Goal: Task Accomplishment & Management: Use online tool/utility

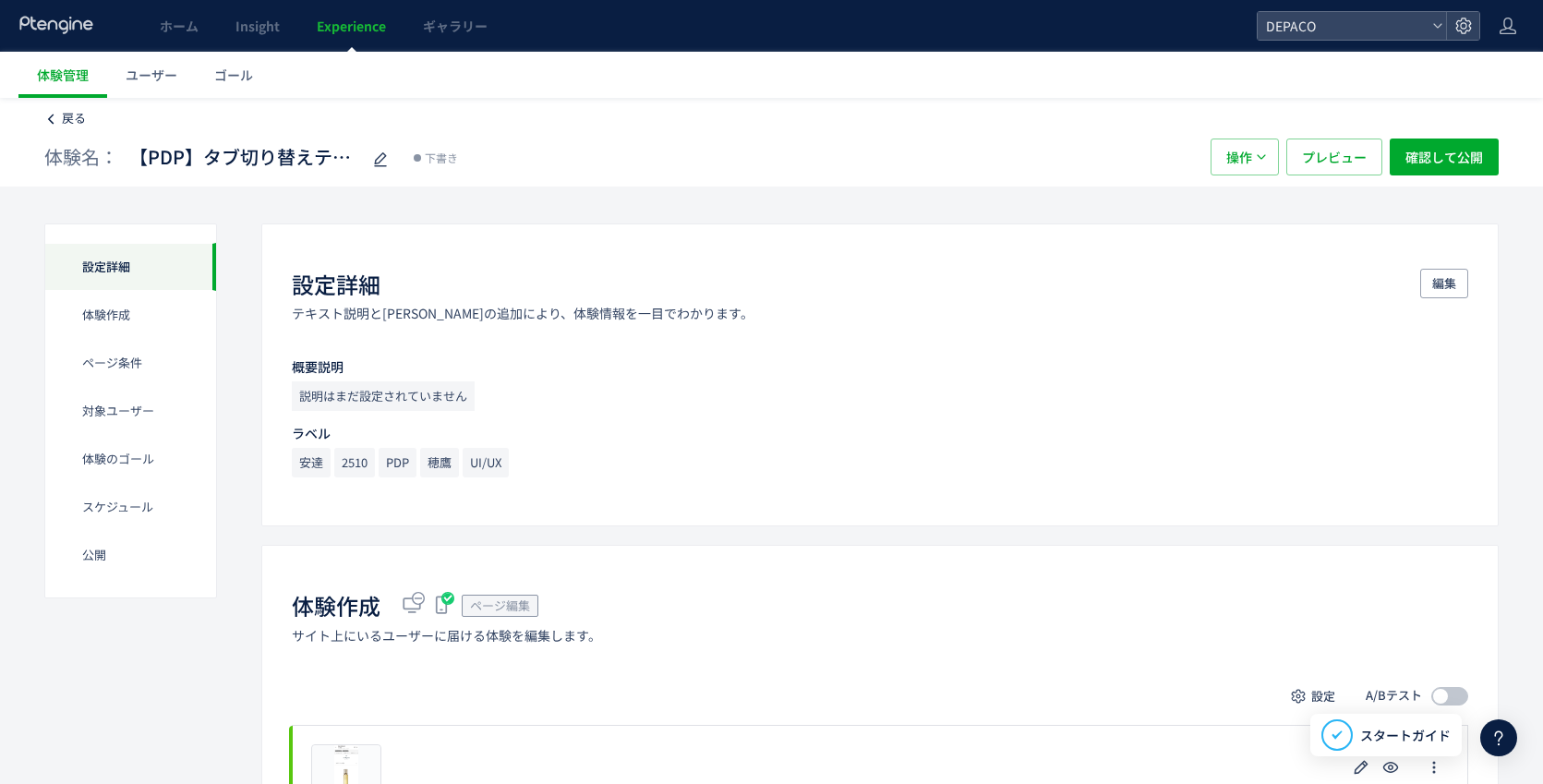
click at [59, 114] on link "戻る" at bounding box center [66, 118] width 42 height 18
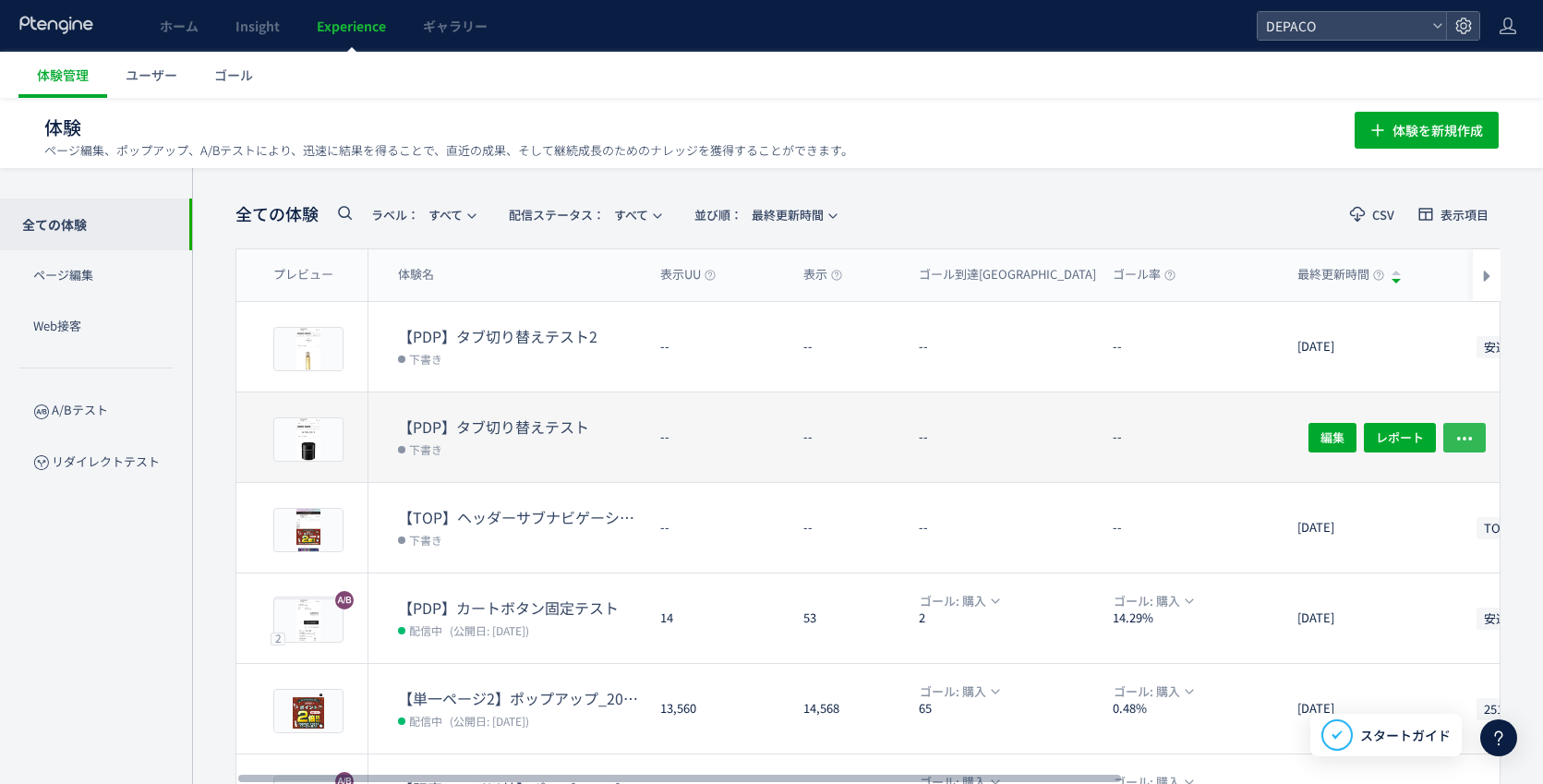
click at [1466, 436] on icon "button" at bounding box center [1464, 438] width 19 height 19
click at [1051, 453] on dl "--" at bounding box center [1008, 446] width 179 height 72
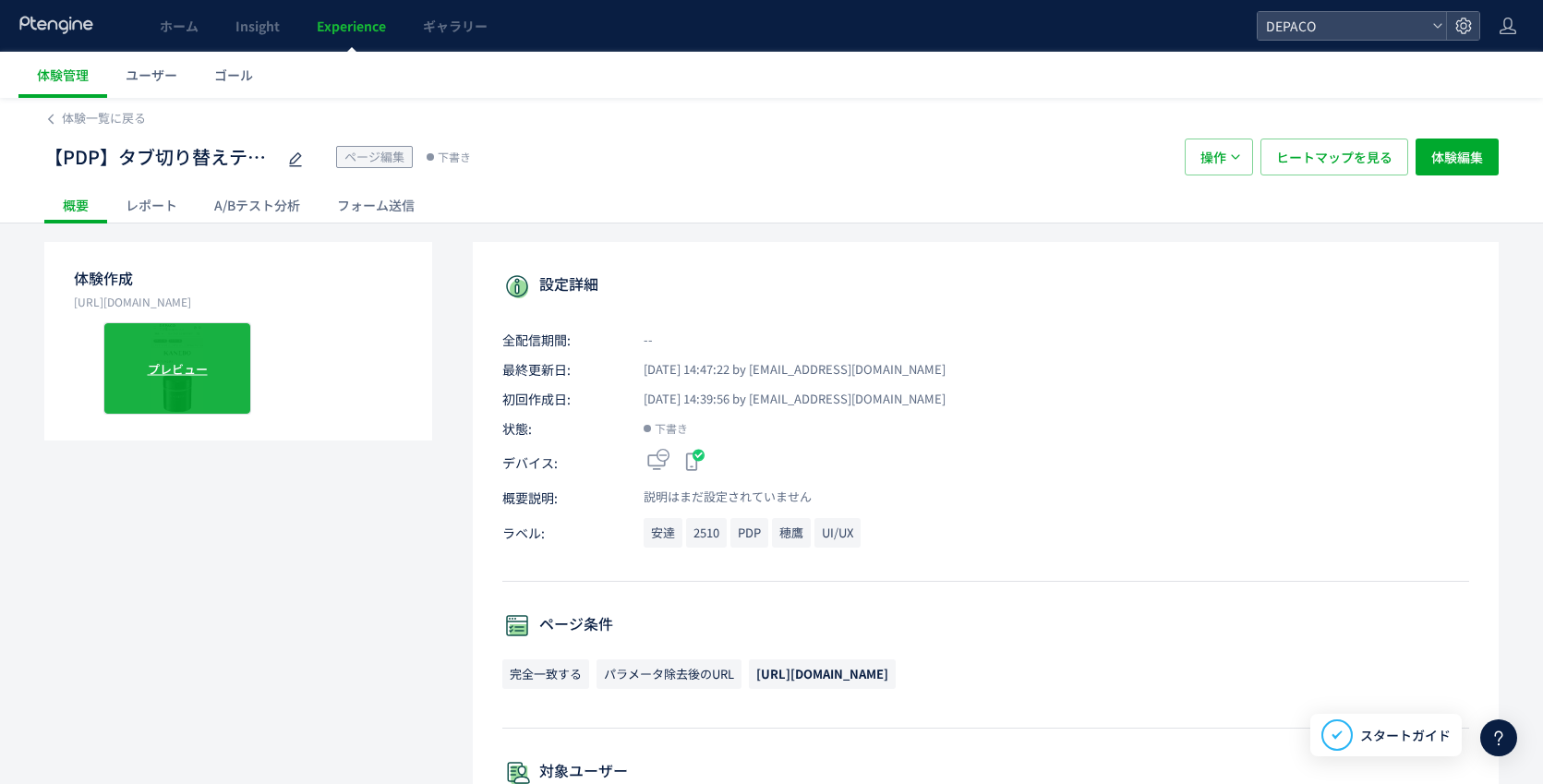
click at [192, 373] on div "プレビュー" at bounding box center [177, 368] width 147 height 93
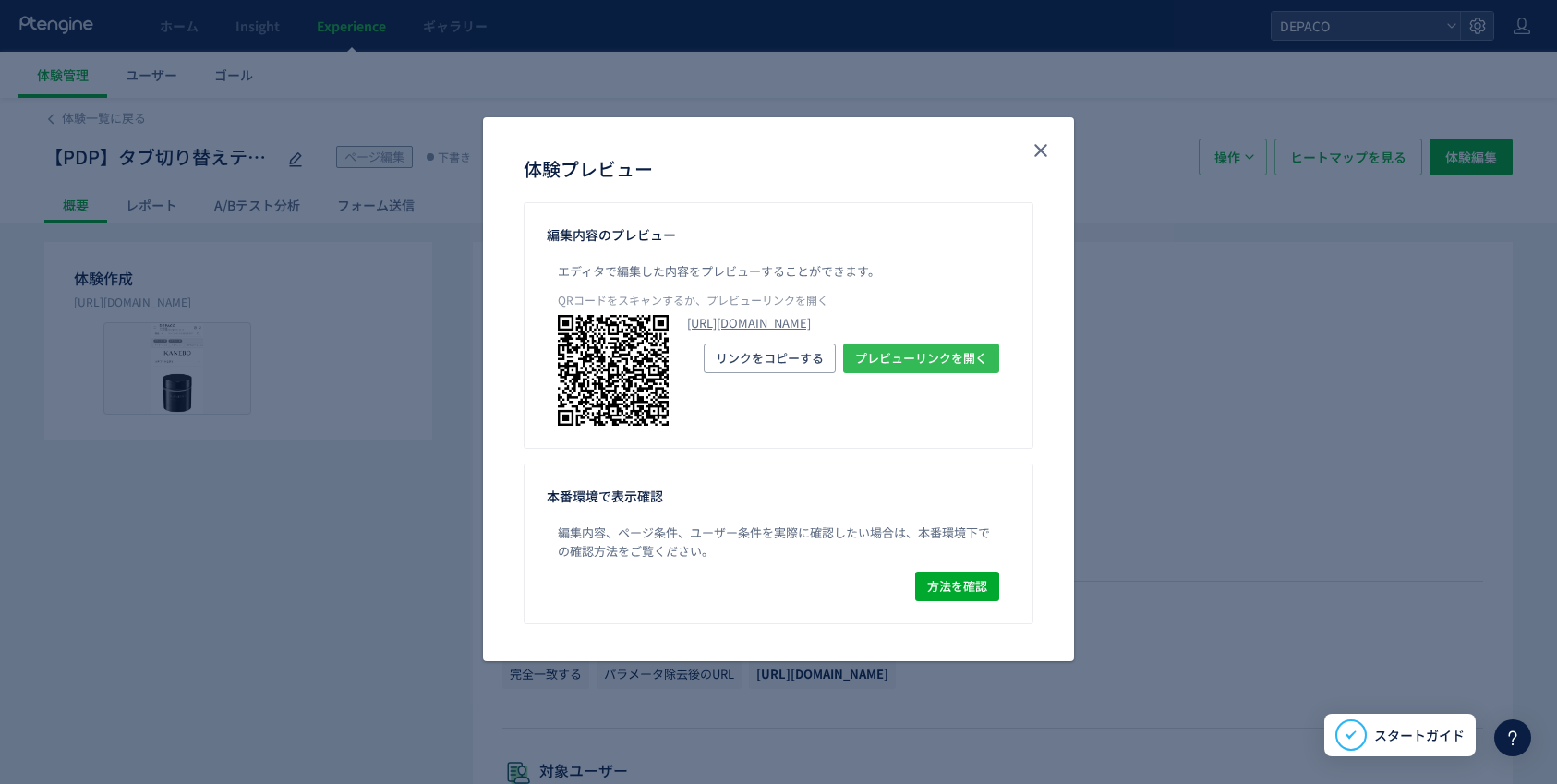
click at [932, 373] on span "プレビューリンクを開く" at bounding box center [921, 358] width 132 height 30
drag, startPoint x: 1041, startPoint y: 148, endPoint x: 958, endPoint y: 298, distance: 171.4
click at [1041, 148] on icon "close" at bounding box center [1041, 150] width 22 height 22
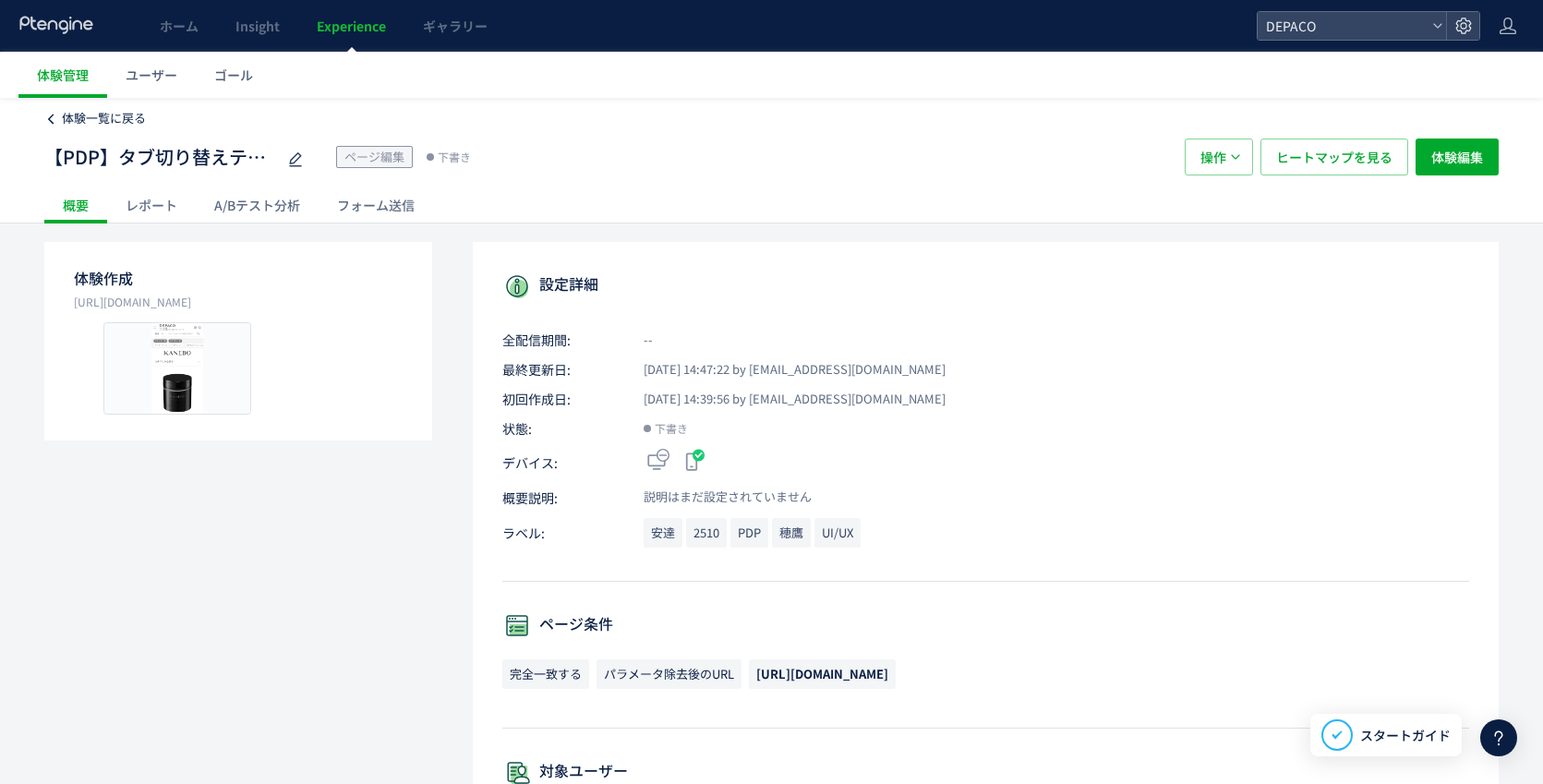
click at [71, 114] on span "体験一覧に戻る" at bounding box center [104, 117] width 84 height 18
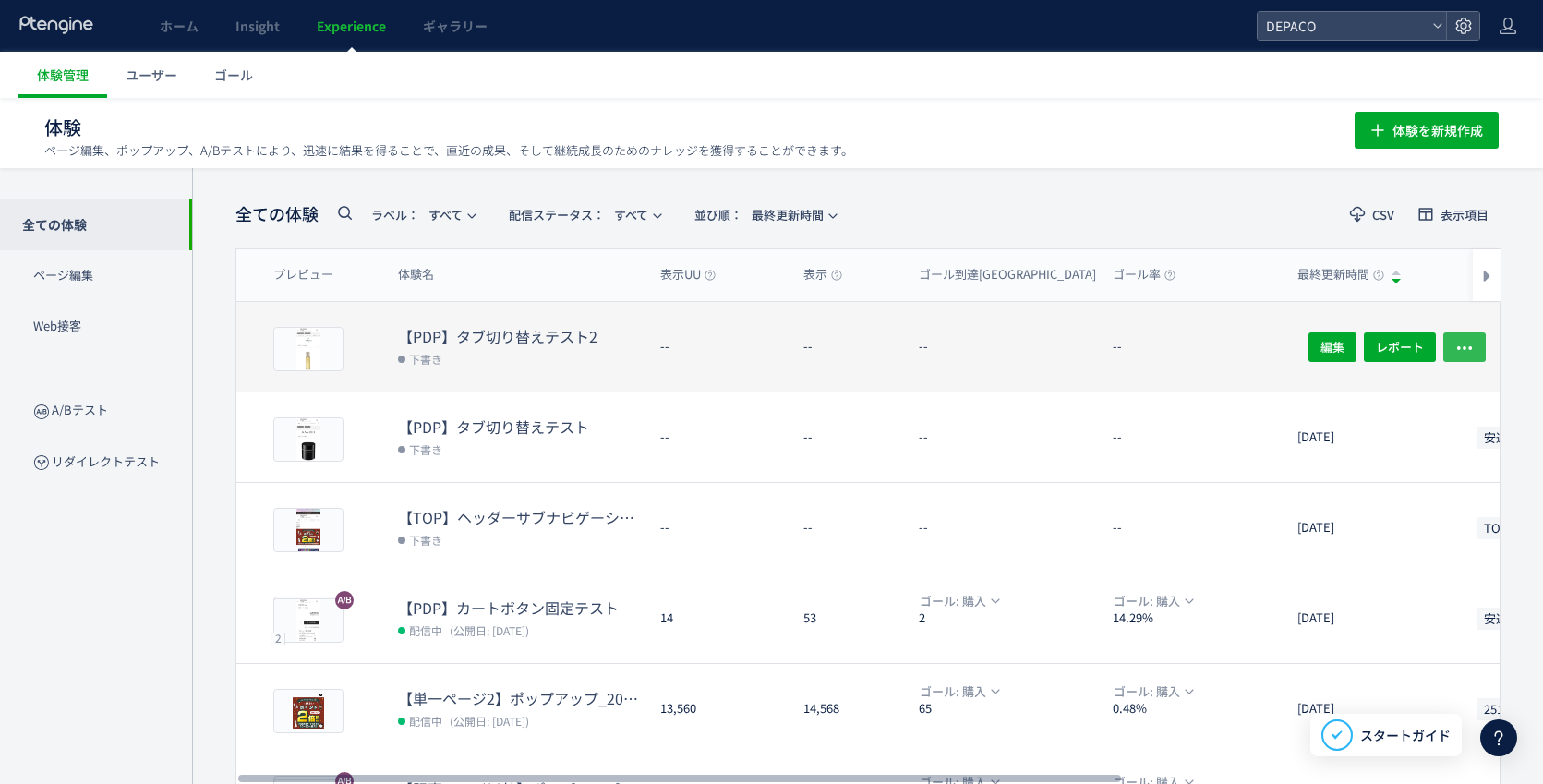
click at [1468, 343] on icon "button" at bounding box center [1464, 347] width 19 height 19
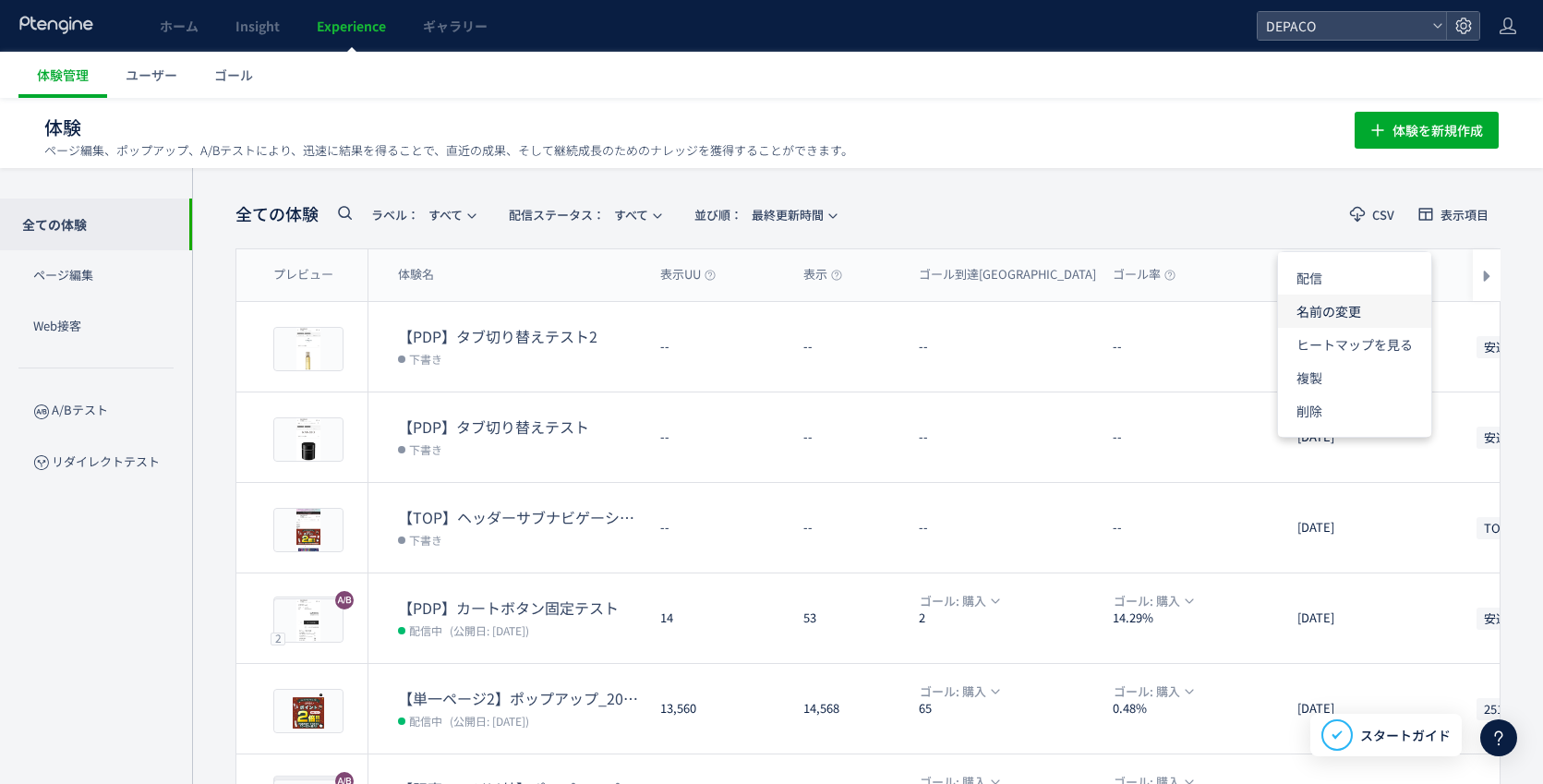
click at [1359, 312] on li "名前の変更" at bounding box center [1355, 310] width 153 height 33
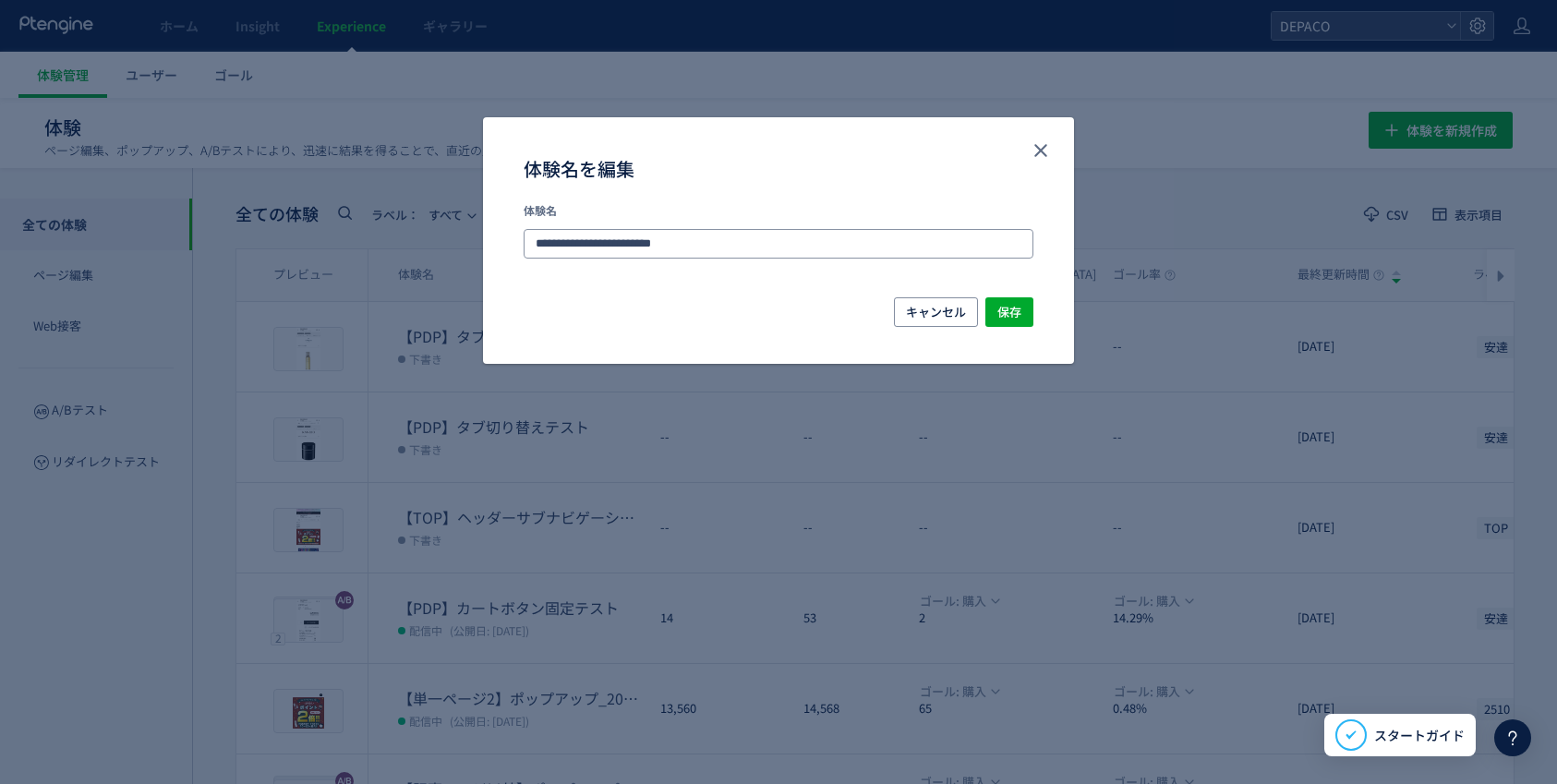
drag, startPoint x: 709, startPoint y: 240, endPoint x: 749, endPoint y: 284, distance: 59.5
click at [709, 240] on input "**********" at bounding box center [778, 244] width 510 height 30
paste input "********"
type input "**********"
drag, startPoint x: 1015, startPoint y: 313, endPoint x: 1005, endPoint y: 359, distance: 47.1
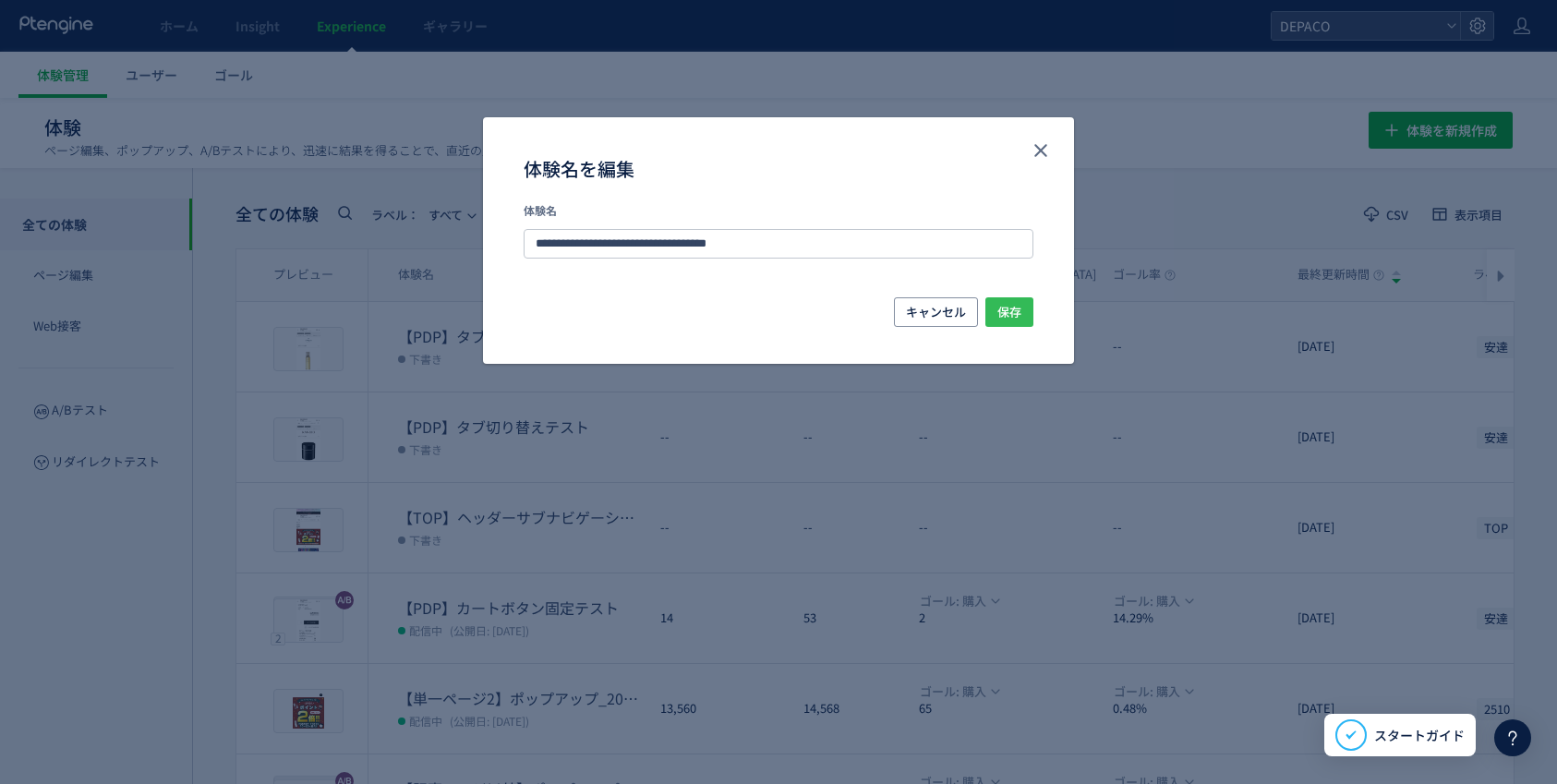
click at [1015, 313] on span "保存" at bounding box center [1009, 312] width 24 height 30
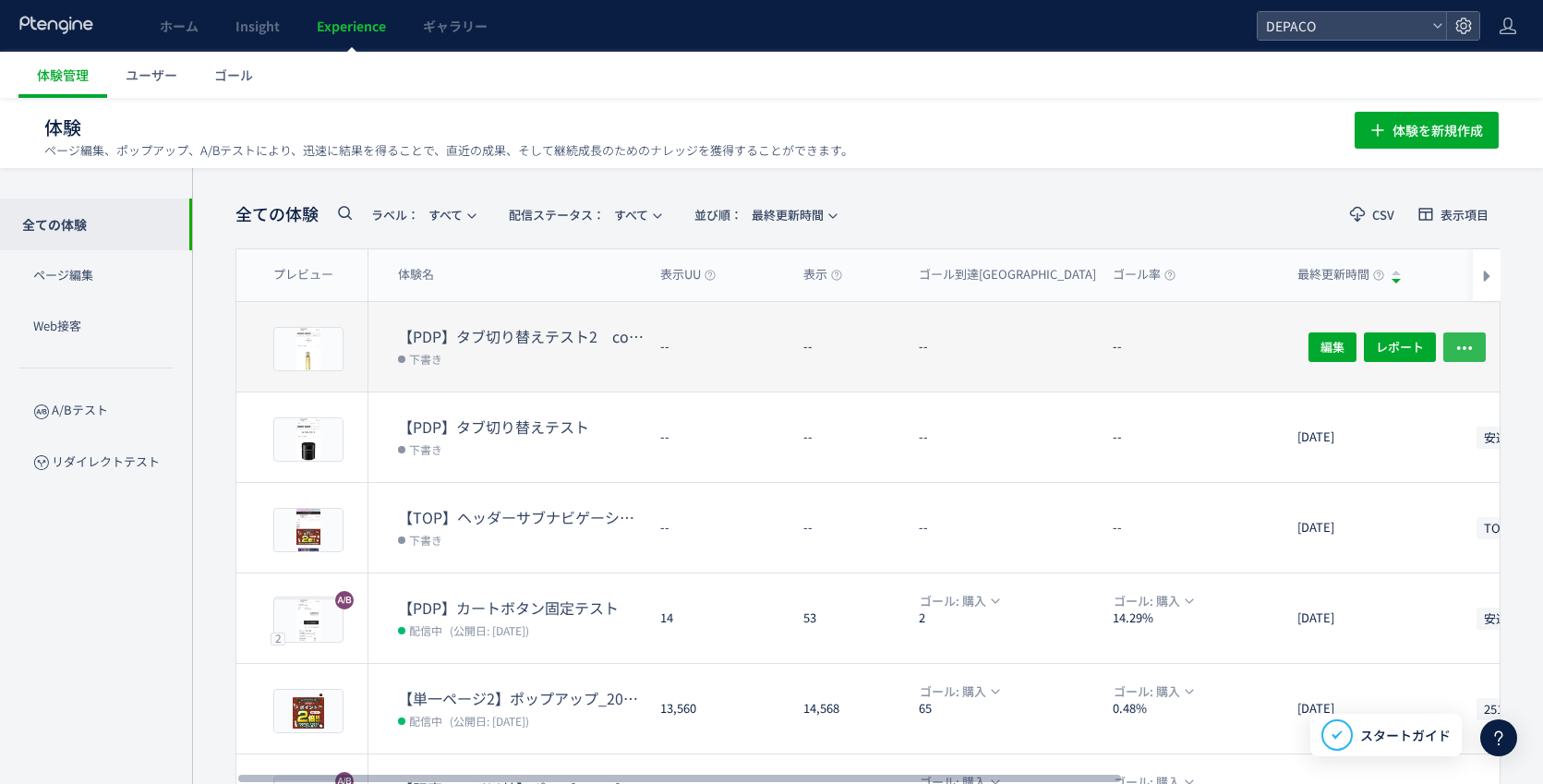
click at [1460, 348] on icon "button" at bounding box center [1464, 347] width 19 height 19
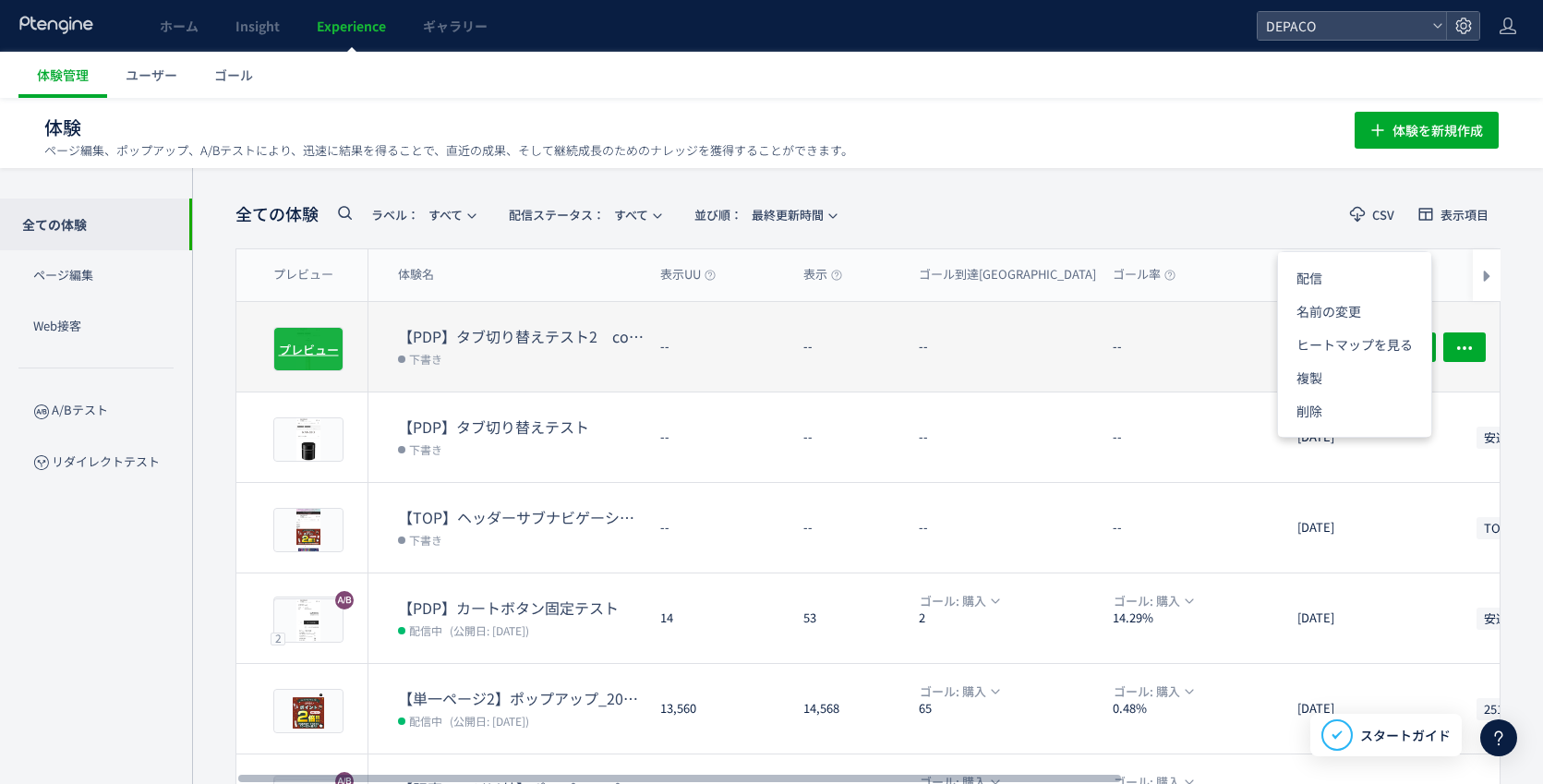
click at [321, 344] on span "プレビュー" at bounding box center [309, 348] width 60 height 18
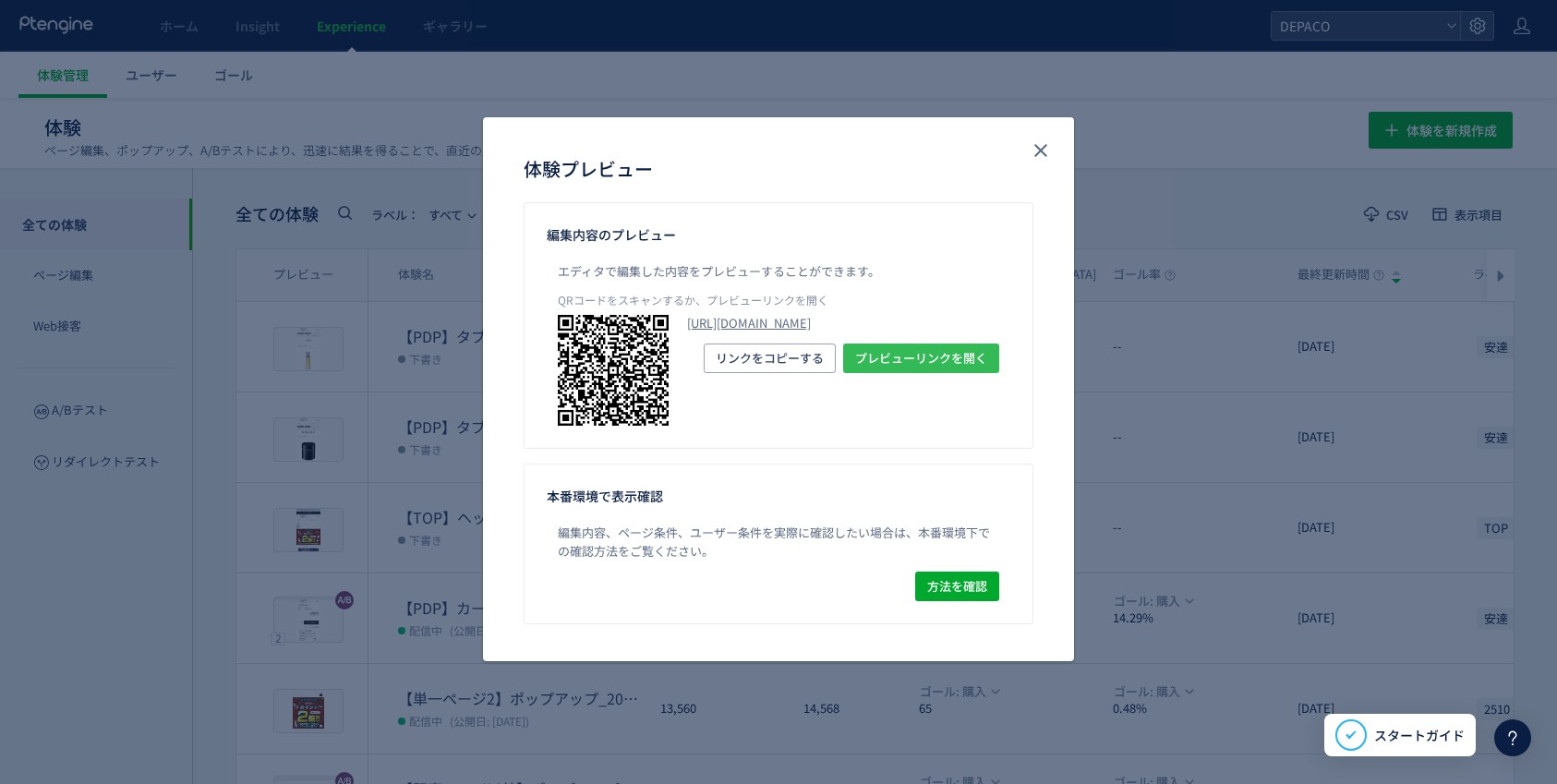
click at [918, 373] on span "プレビューリンクを開く" at bounding box center [921, 358] width 132 height 30
click at [1040, 153] on icon "close" at bounding box center [1041, 150] width 22 height 22
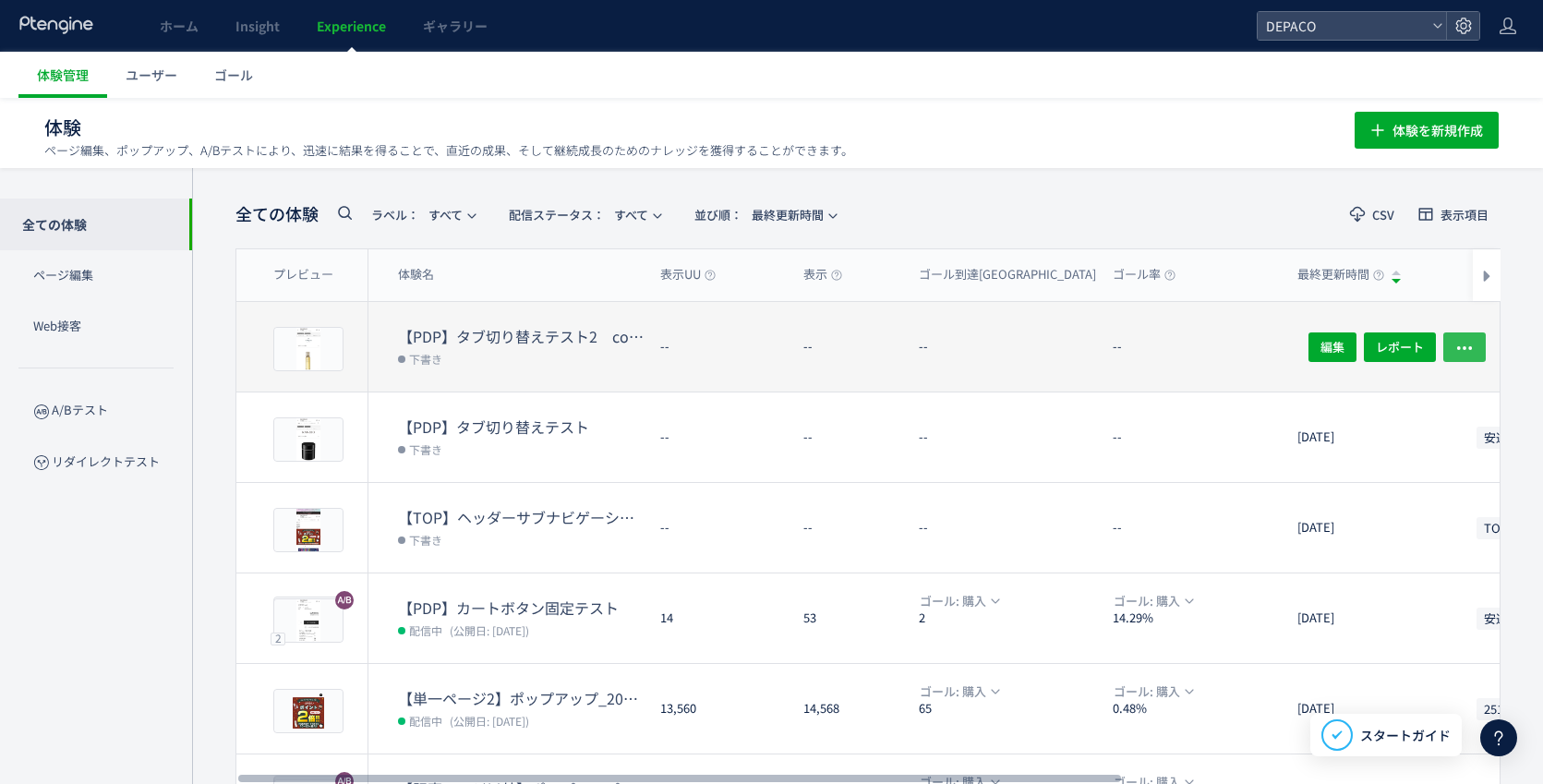
click at [1465, 346] on use "button" at bounding box center [1464, 348] width 15 height 4
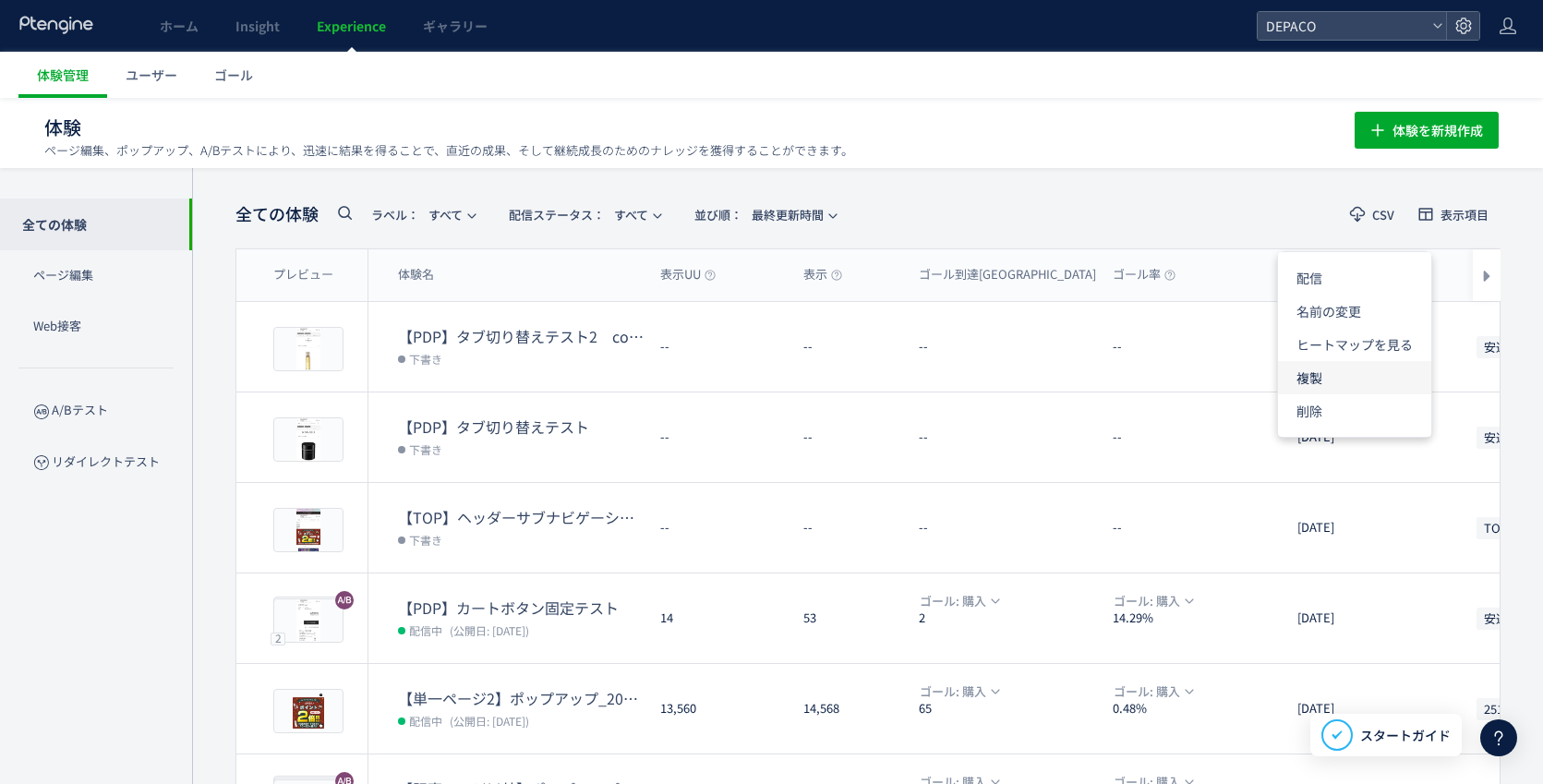
click at [1355, 375] on li "複製" at bounding box center [1355, 377] width 153 height 33
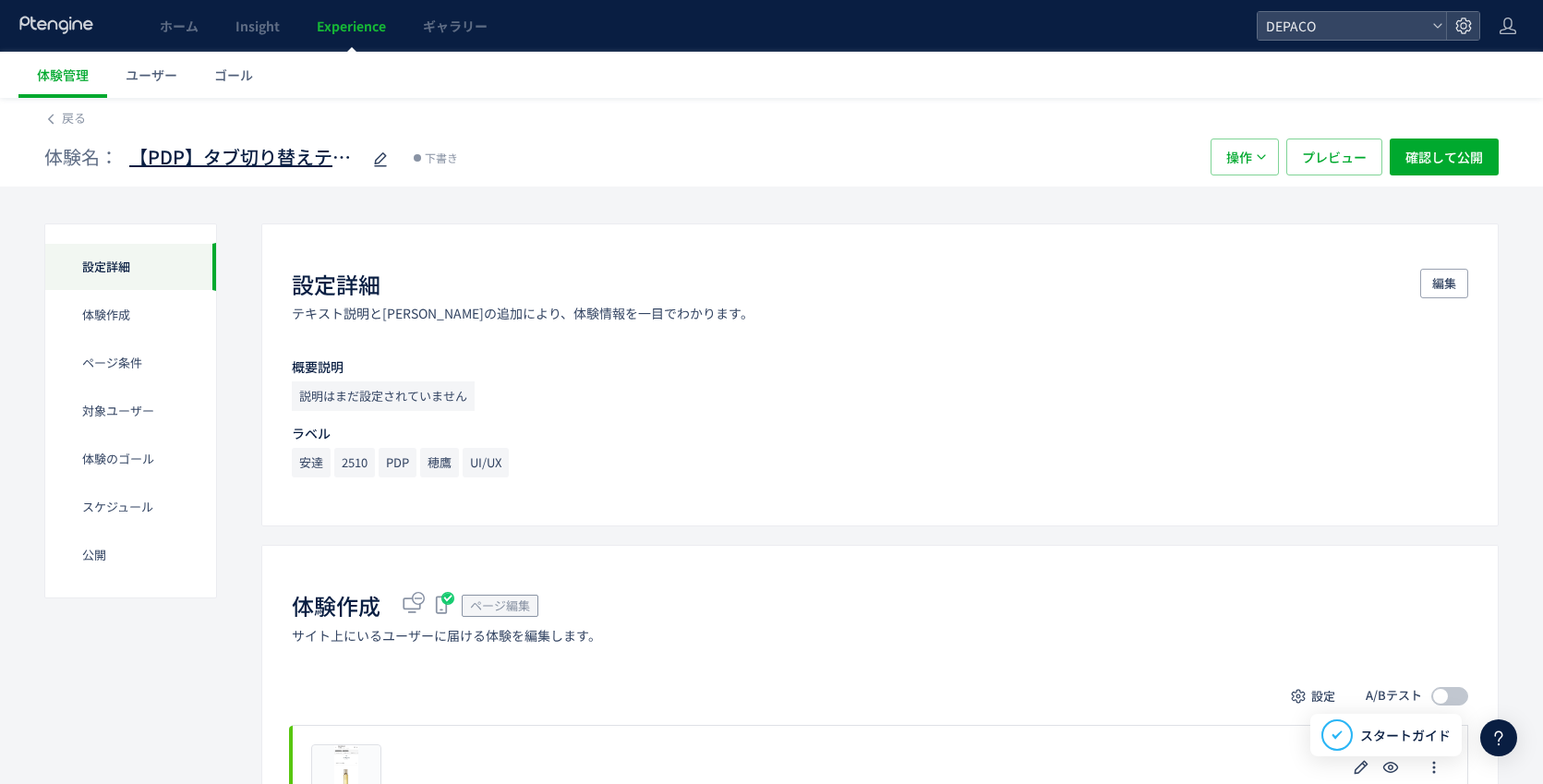
click at [340, 161] on span "【PDP】タブ切り替えテスト2　comment4から5をdivで囲っただけ(copy)" at bounding box center [245, 157] width 231 height 27
click at [355, 162] on input "**********" at bounding box center [245, 157] width 231 height 37
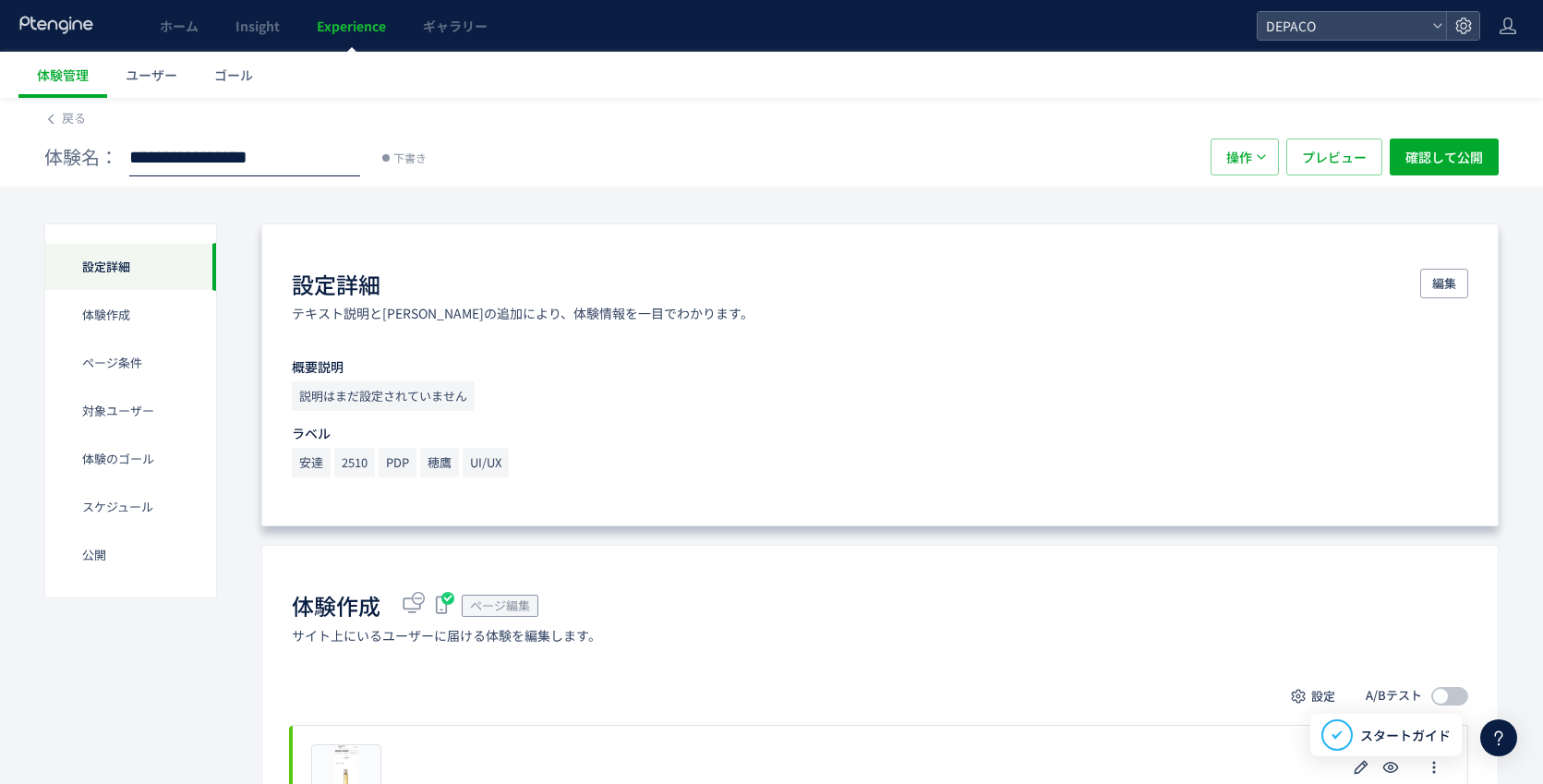
scroll to position [0, 38]
type input "**********"
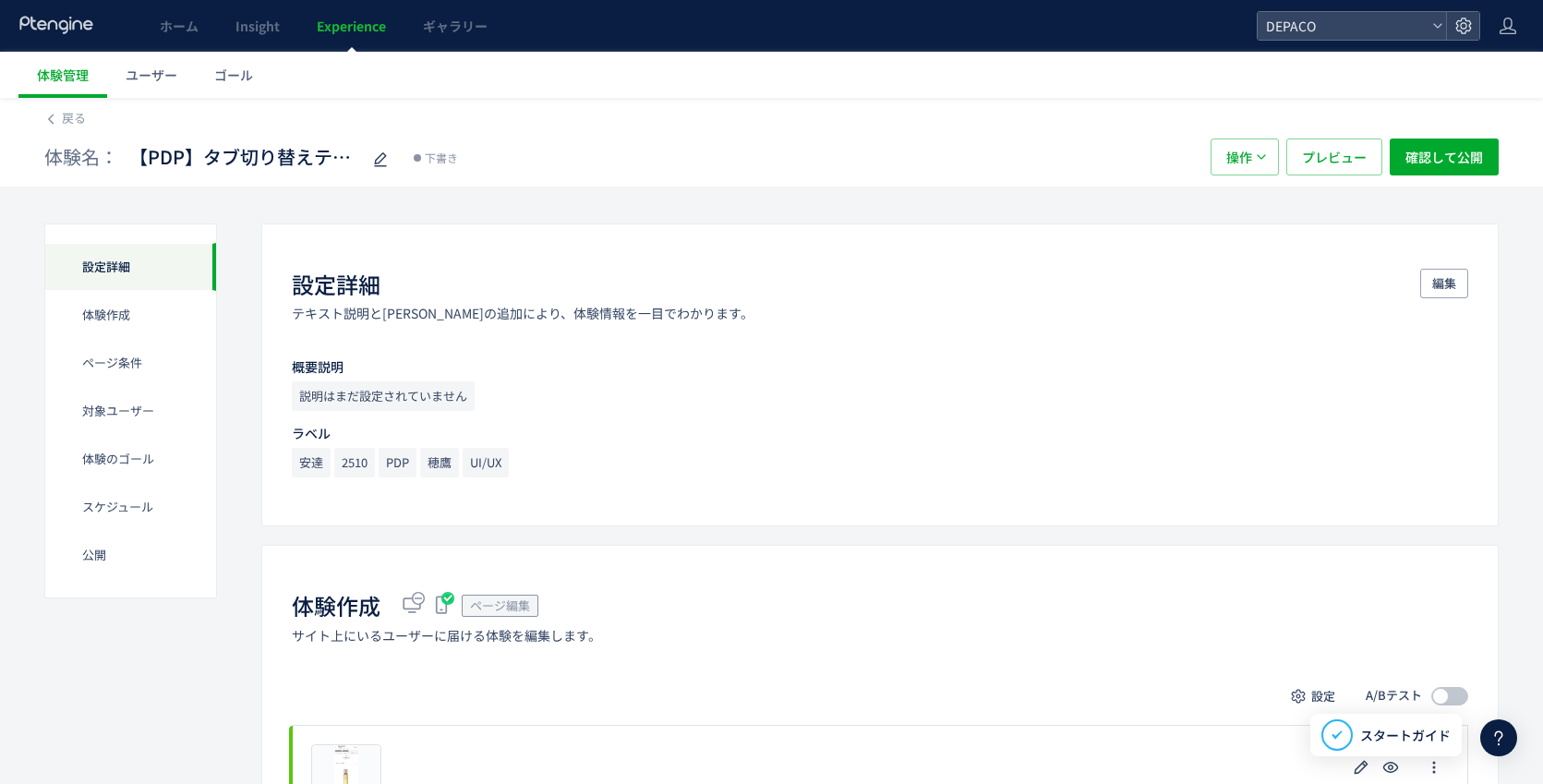
click at [979, 139] on div "体験名： 【PDP】タブ切り替えテスト3　タブを実装 下書き" at bounding box center [618, 156] width 1148 height 37
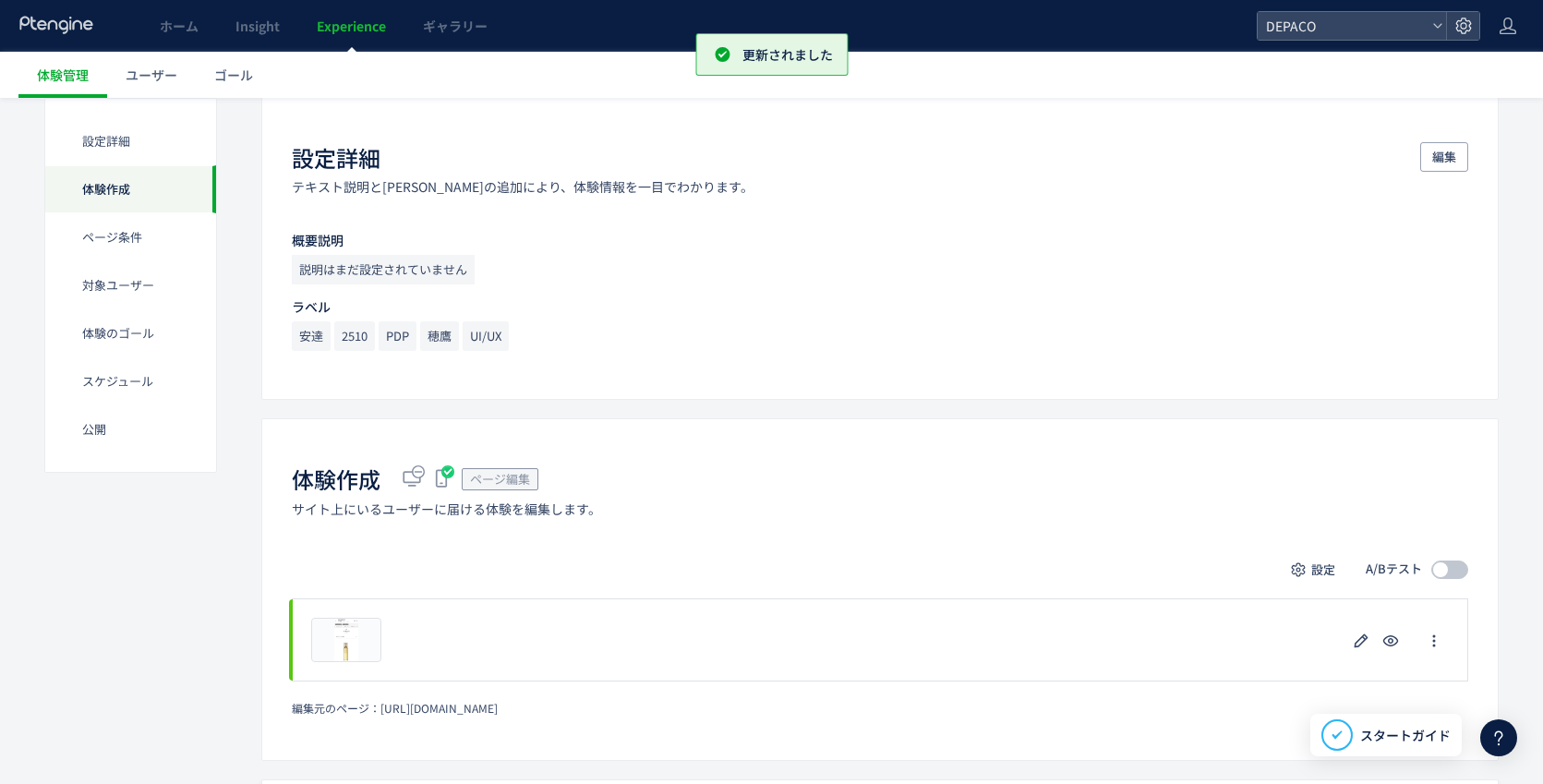
scroll to position [277, 0]
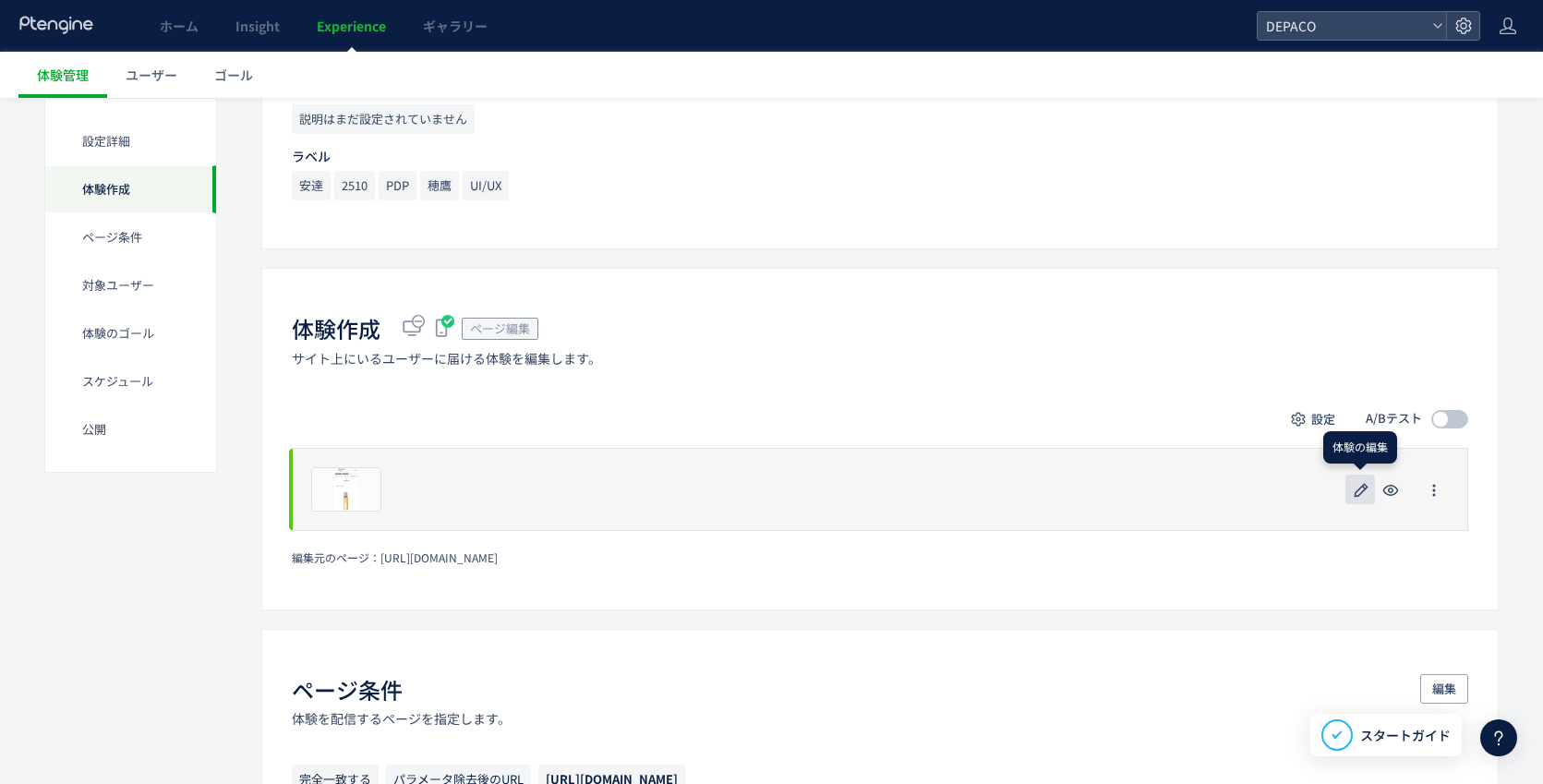
click at [1357, 489] on icon "button" at bounding box center [1361, 490] width 22 height 22
